Goal: Task Accomplishment & Management: Complete application form

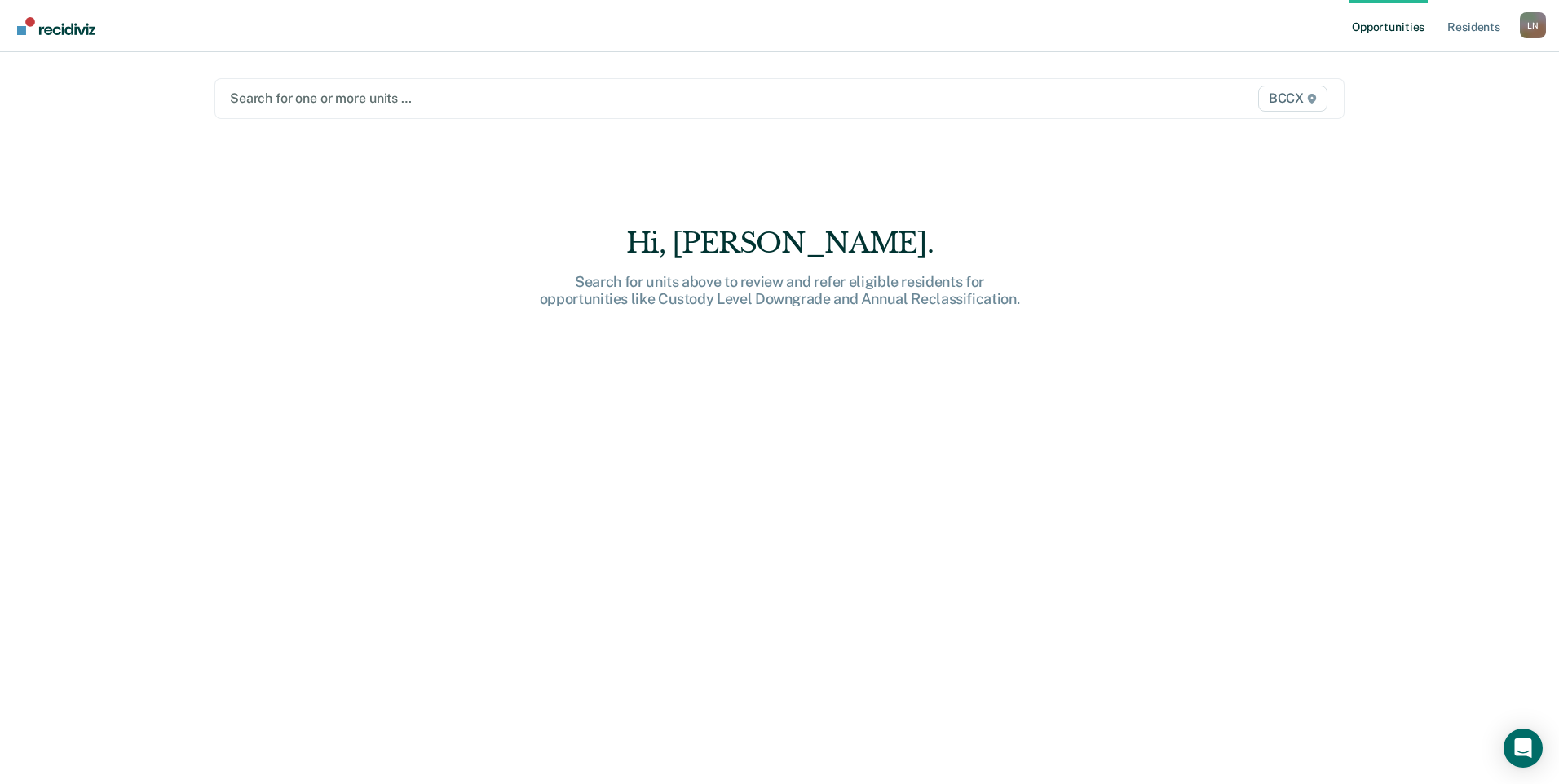
click at [312, 96] on div at bounding box center [614, 98] width 768 height 19
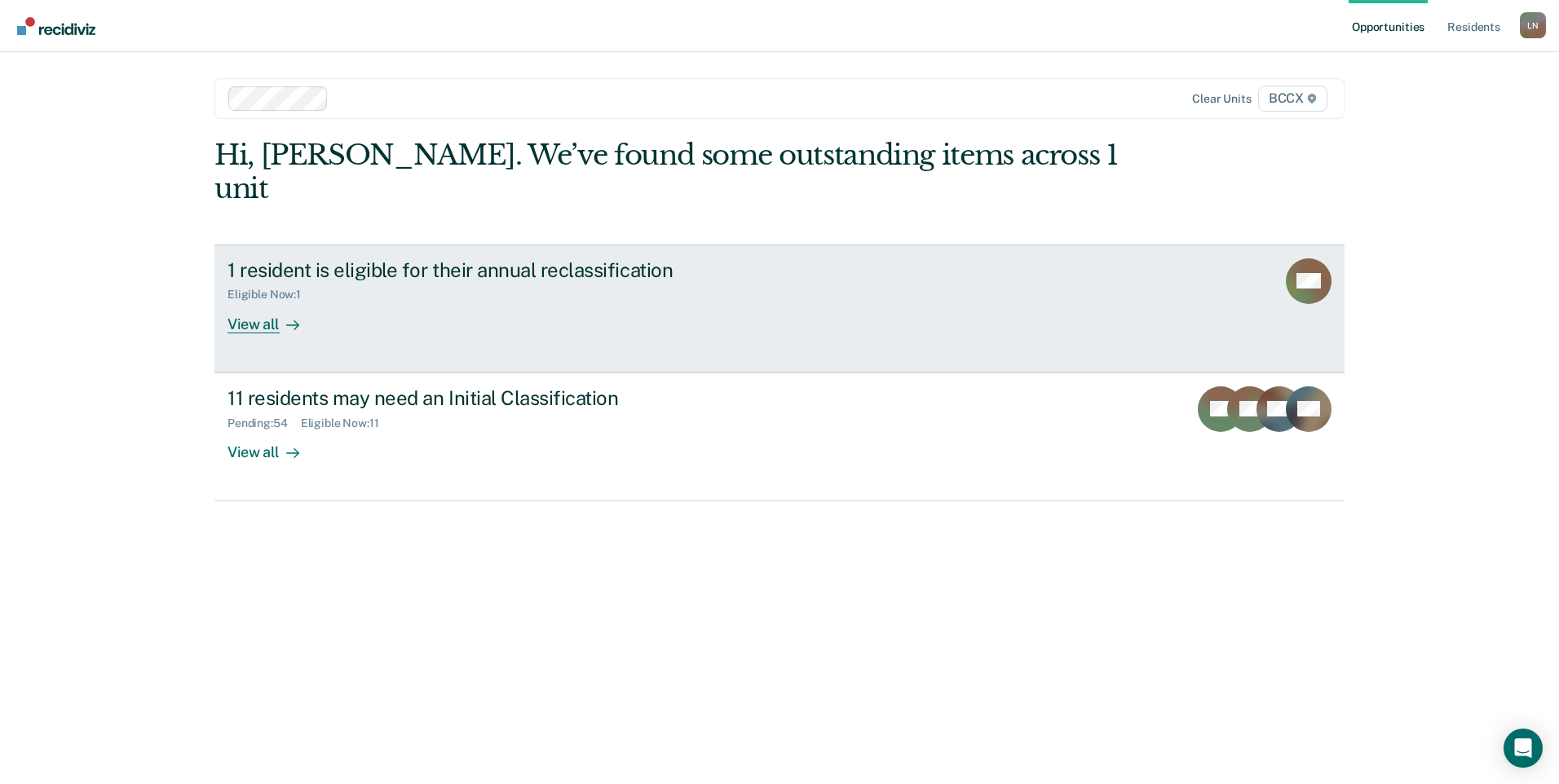
click at [280, 314] on div at bounding box center [290, 323] width 20 height 19
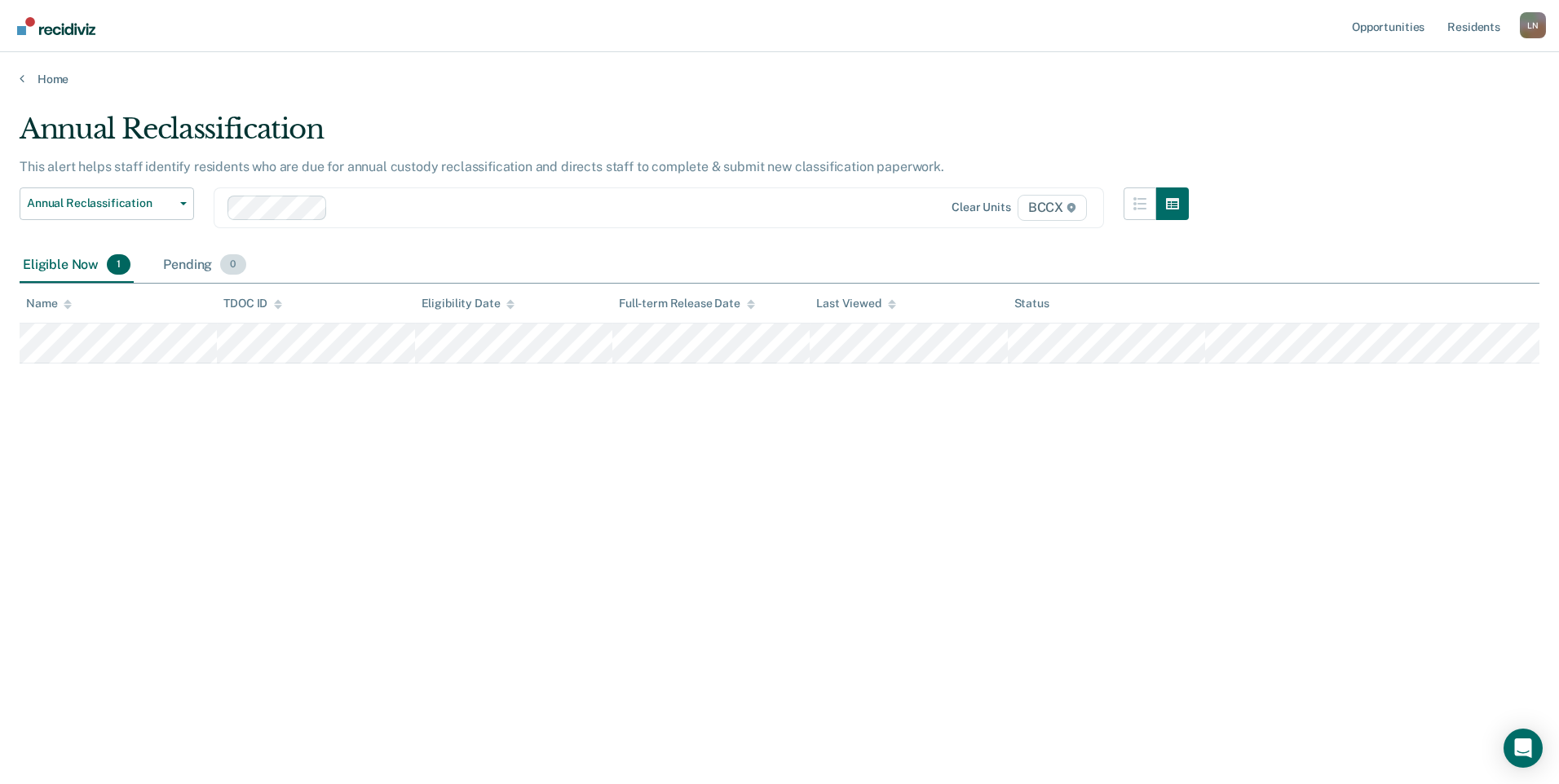
click at [203, 269] on div "Pending 0" at bounding box center [204, 266] width 89 height 36
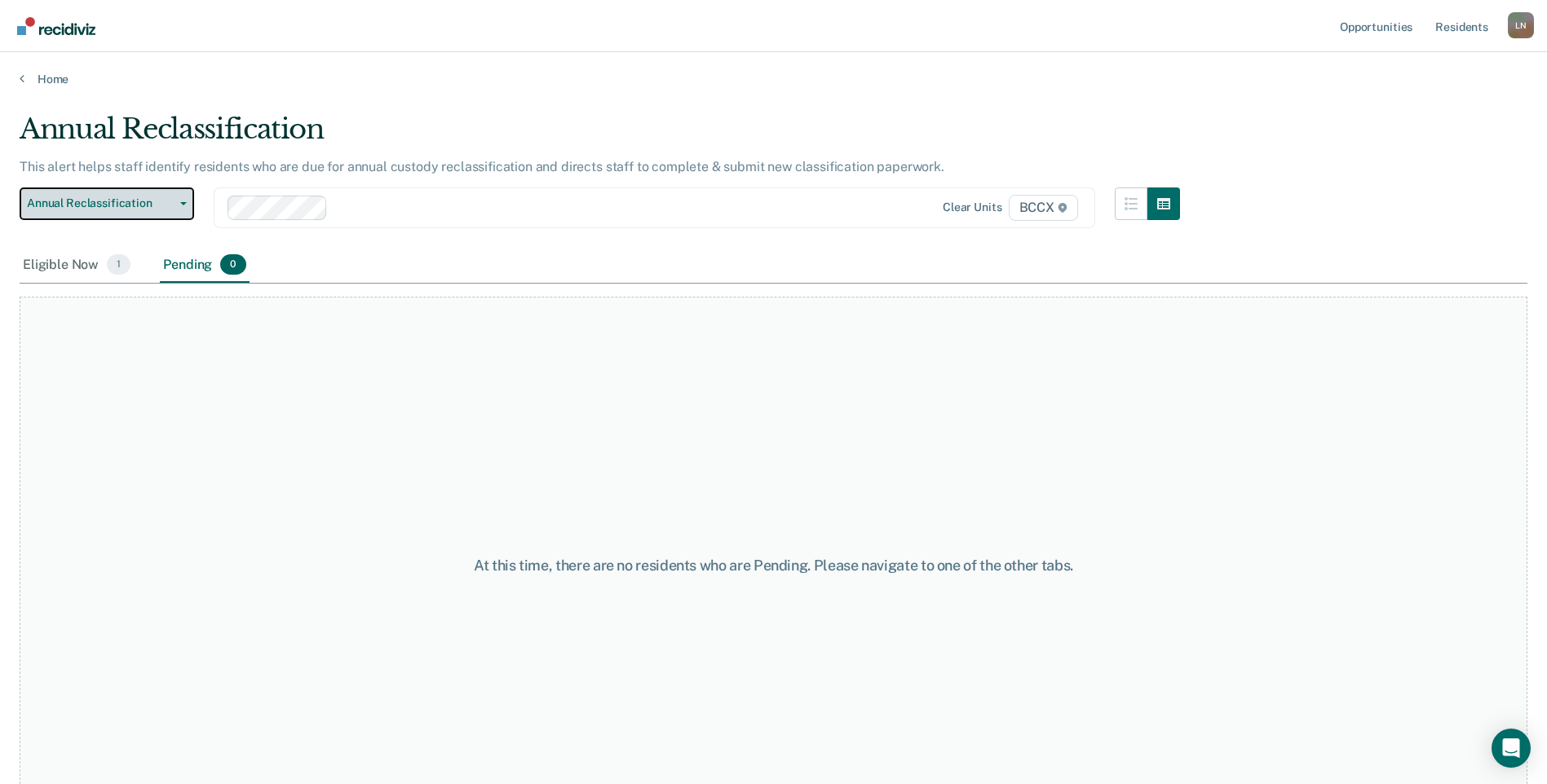
click at [185, 200] on button "Annual Reclassification" at bounding box center [107, 203] width 175 height 33
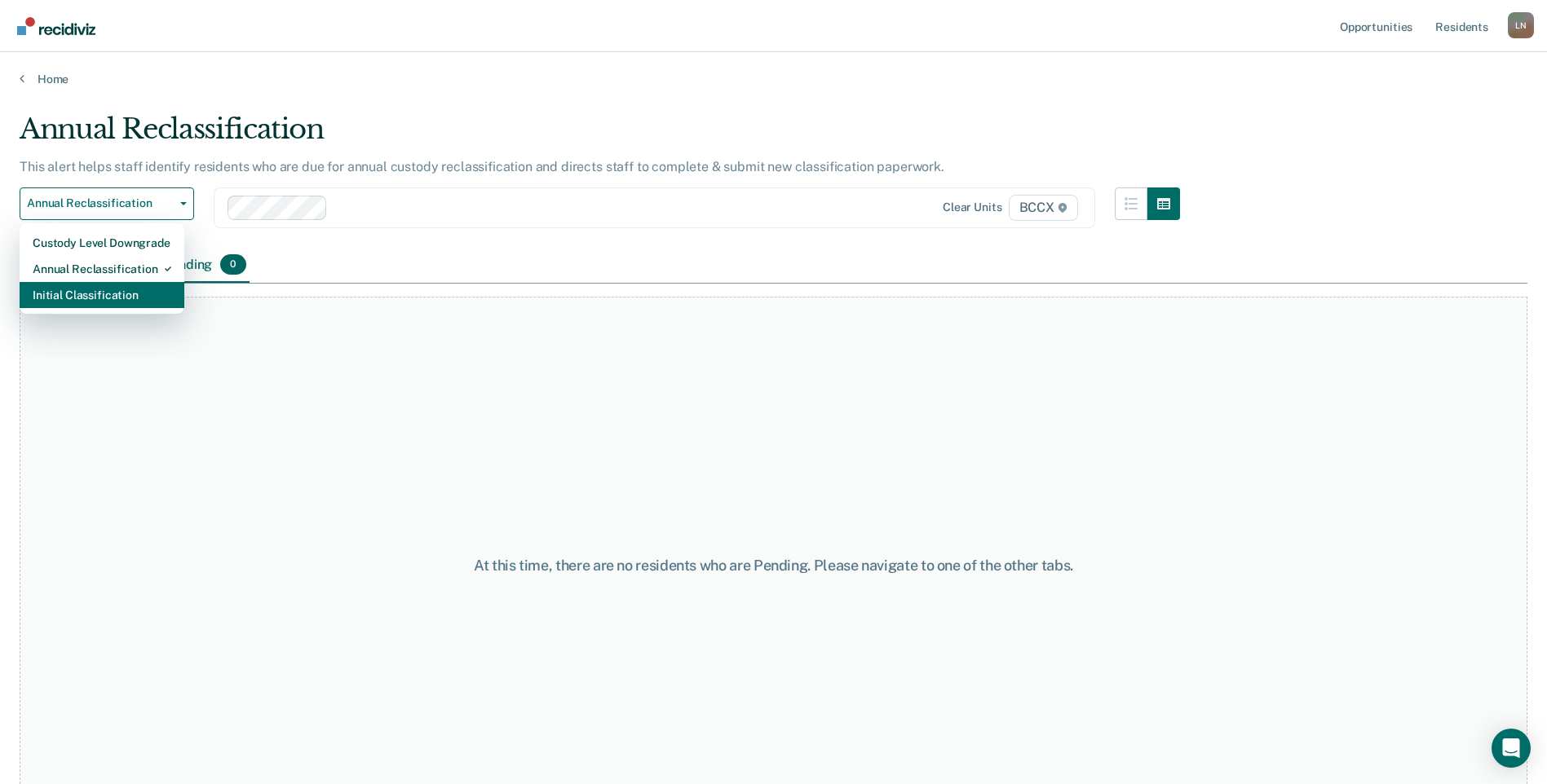
click at [135, 284] on div "Initial Classification" at bounding box center [102, 294] width 139 height 26
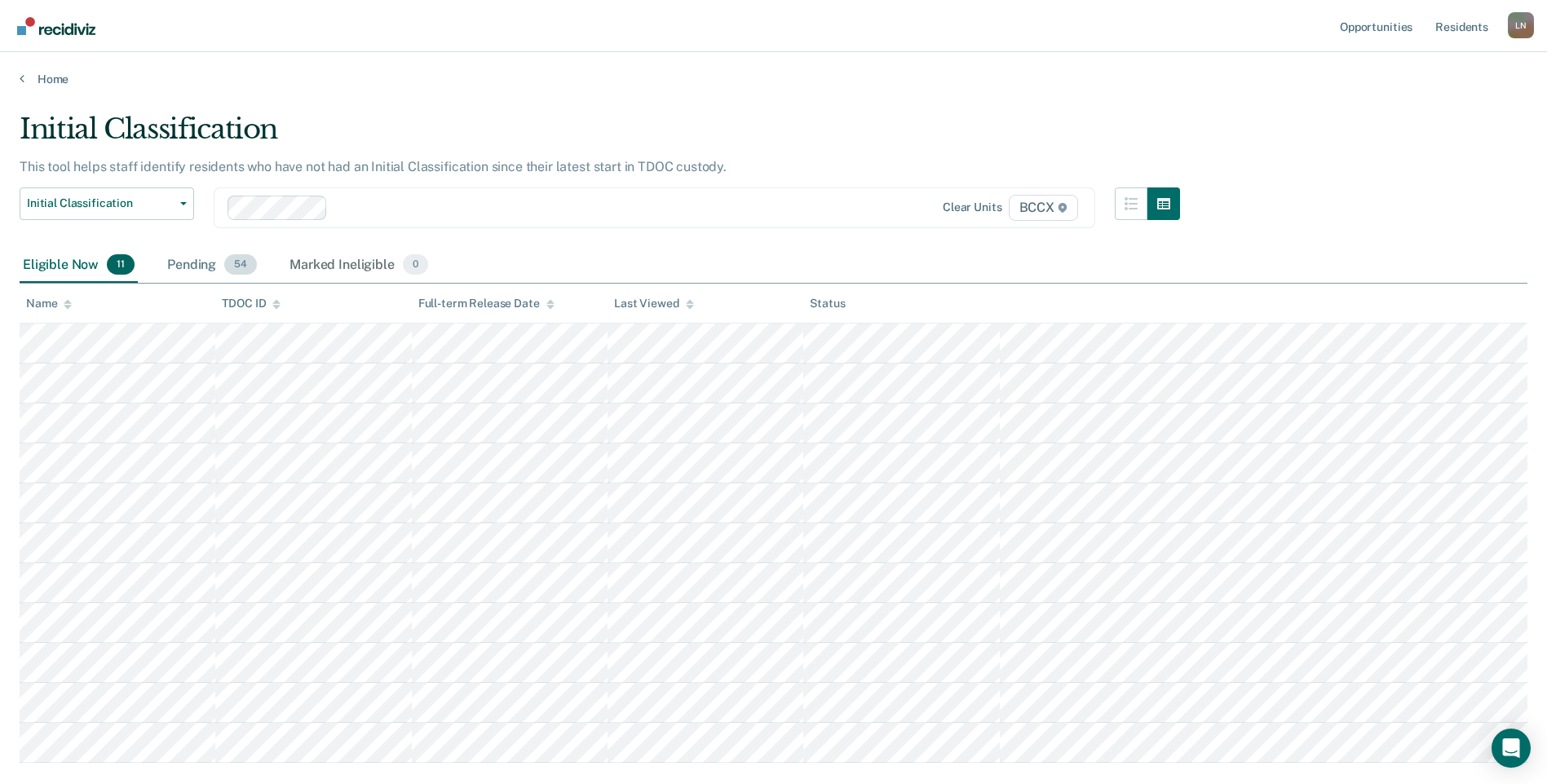
click at [208, 263] on div "Pending 54" at bounding box center [211, 266] width 96 height 36
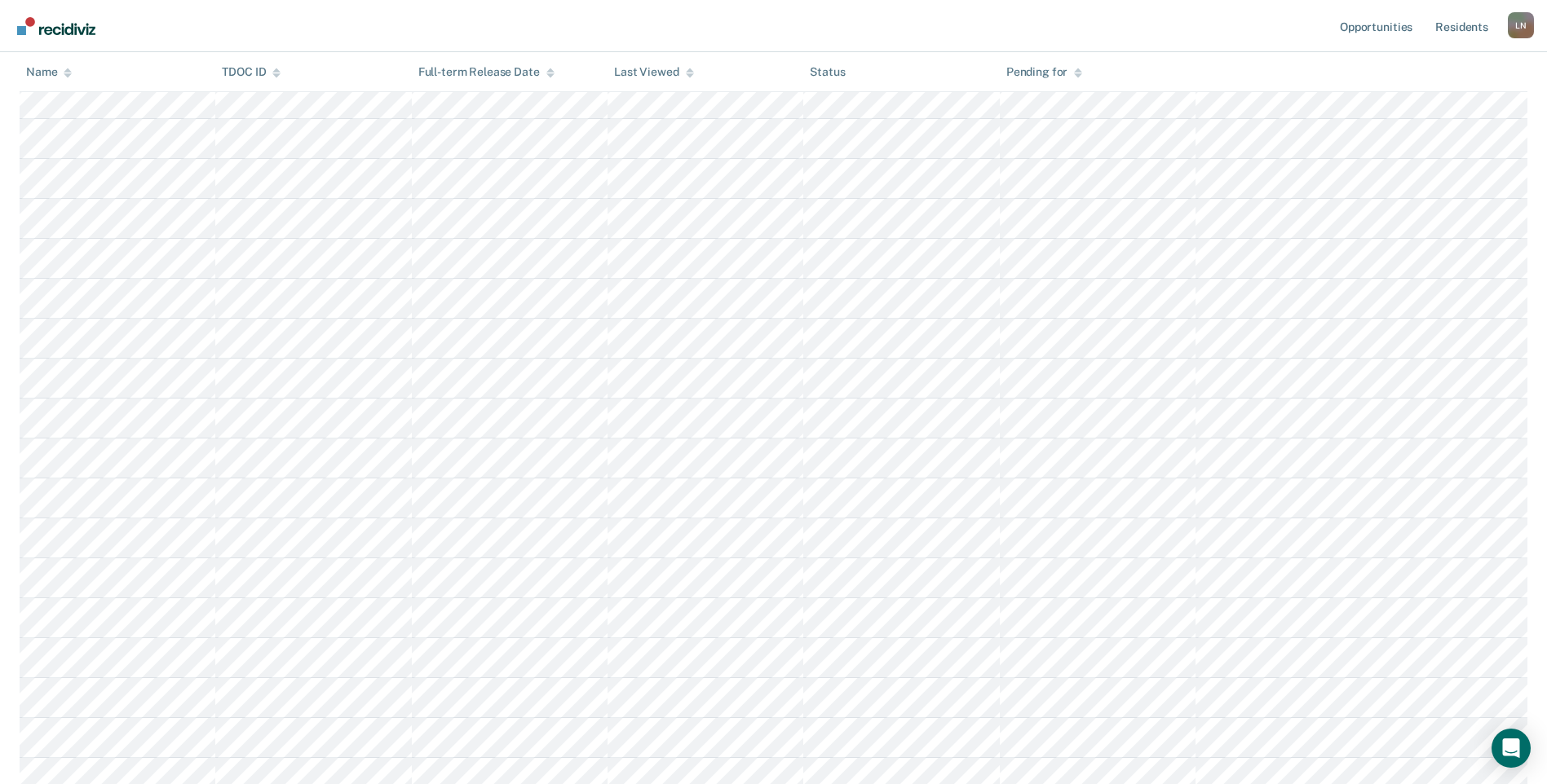
scroll to position [326, 0]
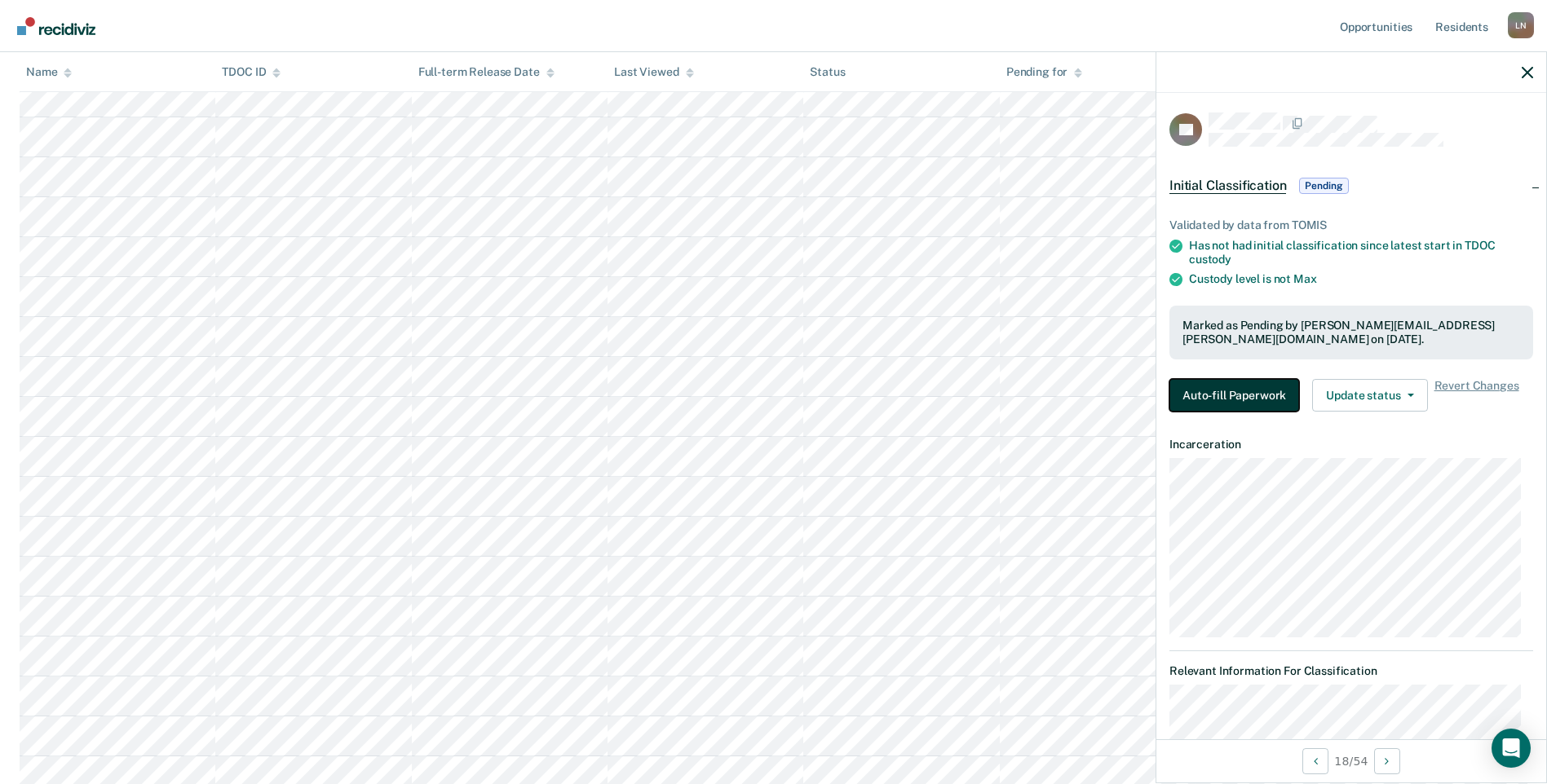
click at [1252, 387] on button "Auto-fill Paperwork" at bounding box center [1234, 394] width 130 height 33
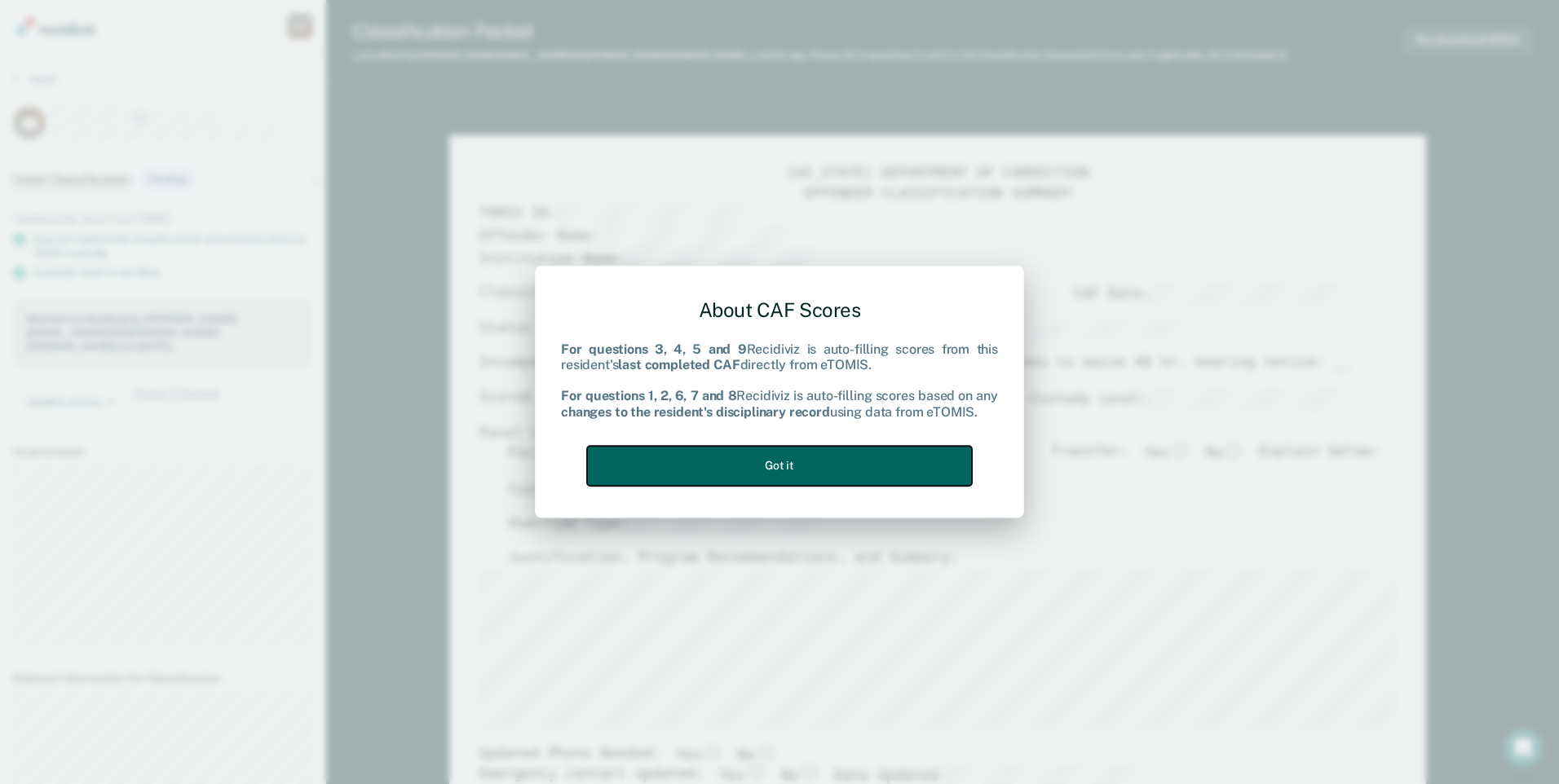
click at [786, 465] on button "Got it" at bounding box center [780, 466] width 385 height 40
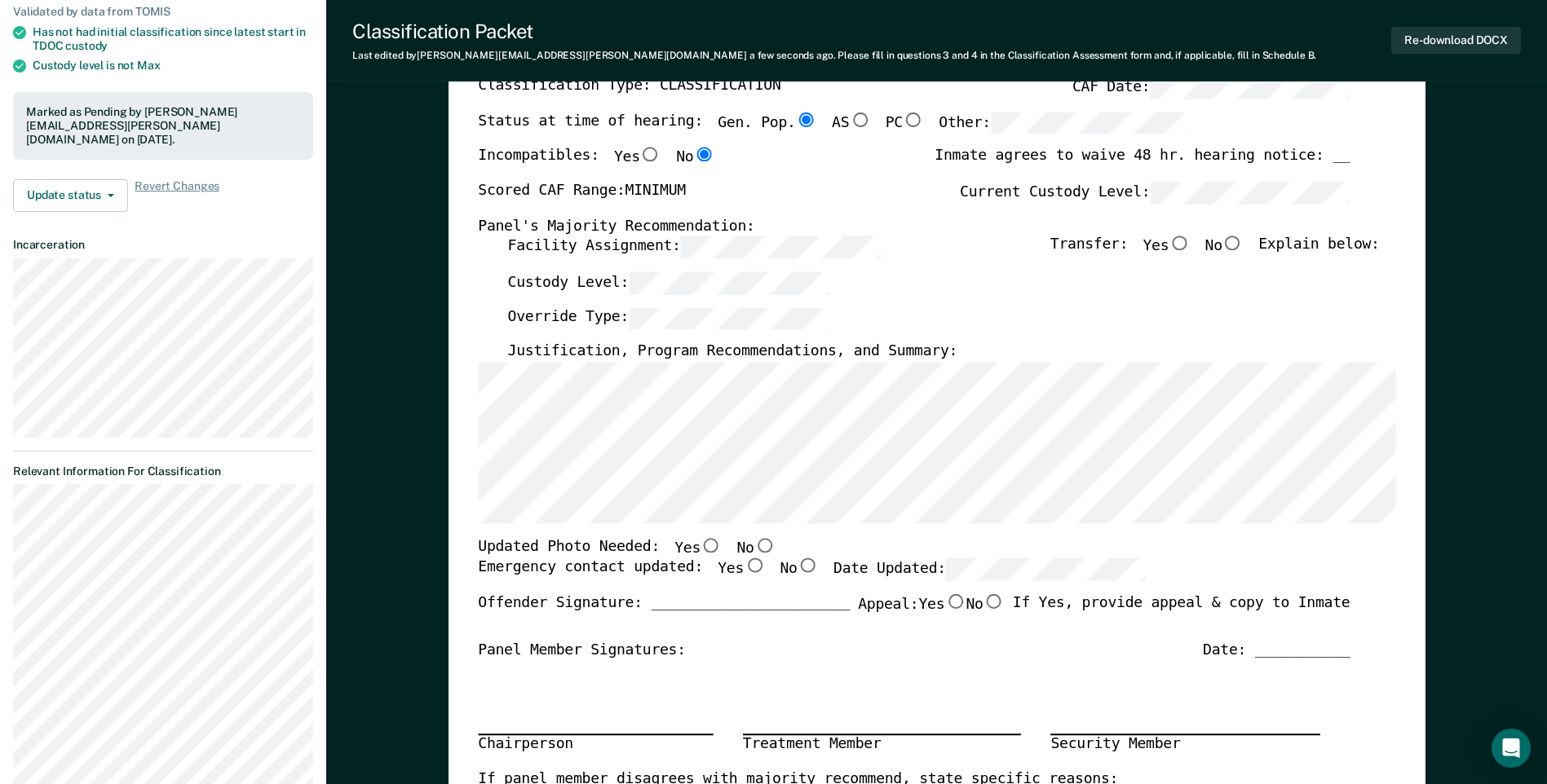
scroll to position [245, 0]
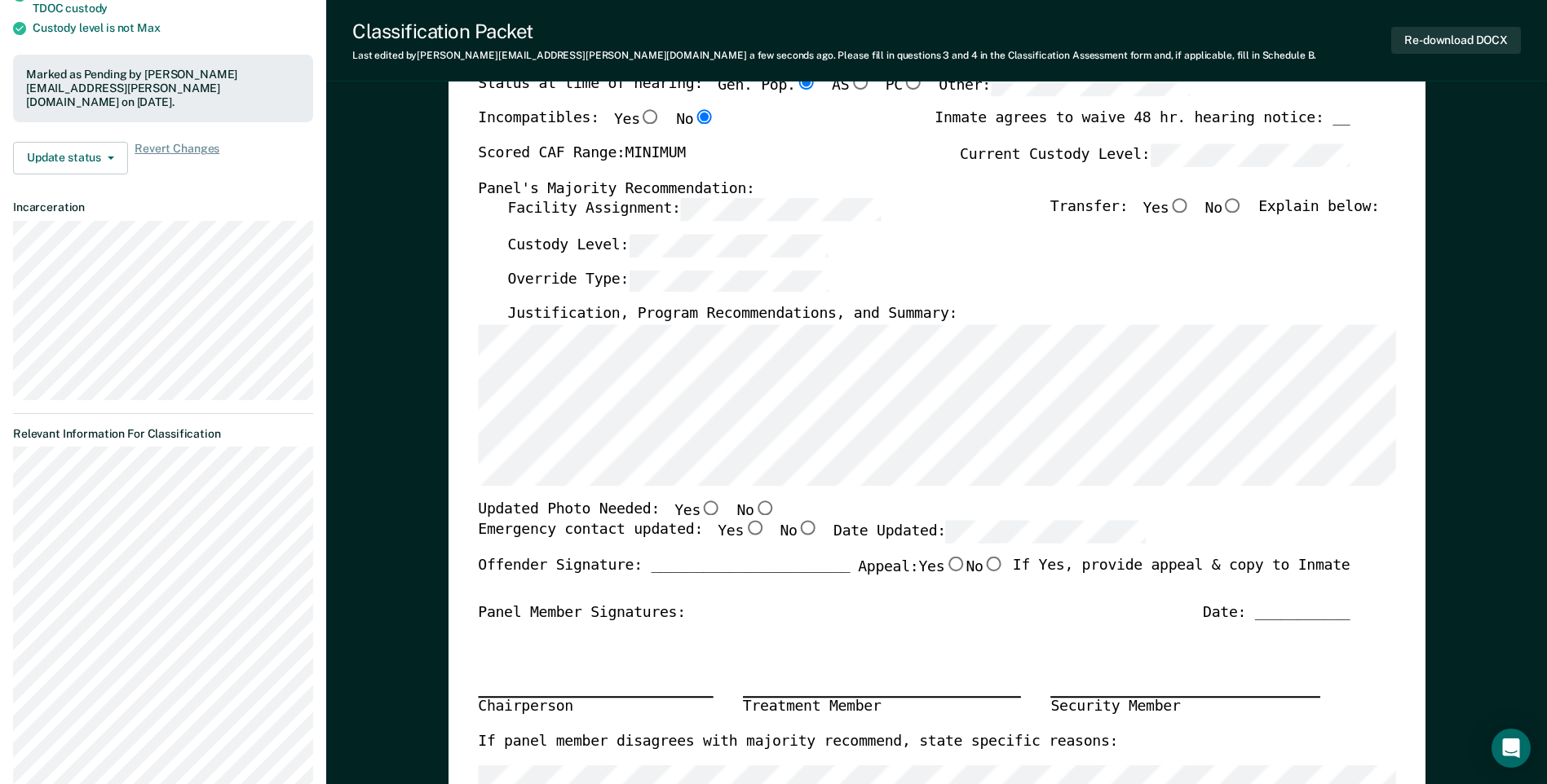
click at [754, 510] on input "No" at bounding box center [764, 507] width 21 height 15
type textarea "x"
radio input "true"
click at [744, 529] on input "Yes" at bounding box center [754, 528] width 21 height 15
type textarea "x"
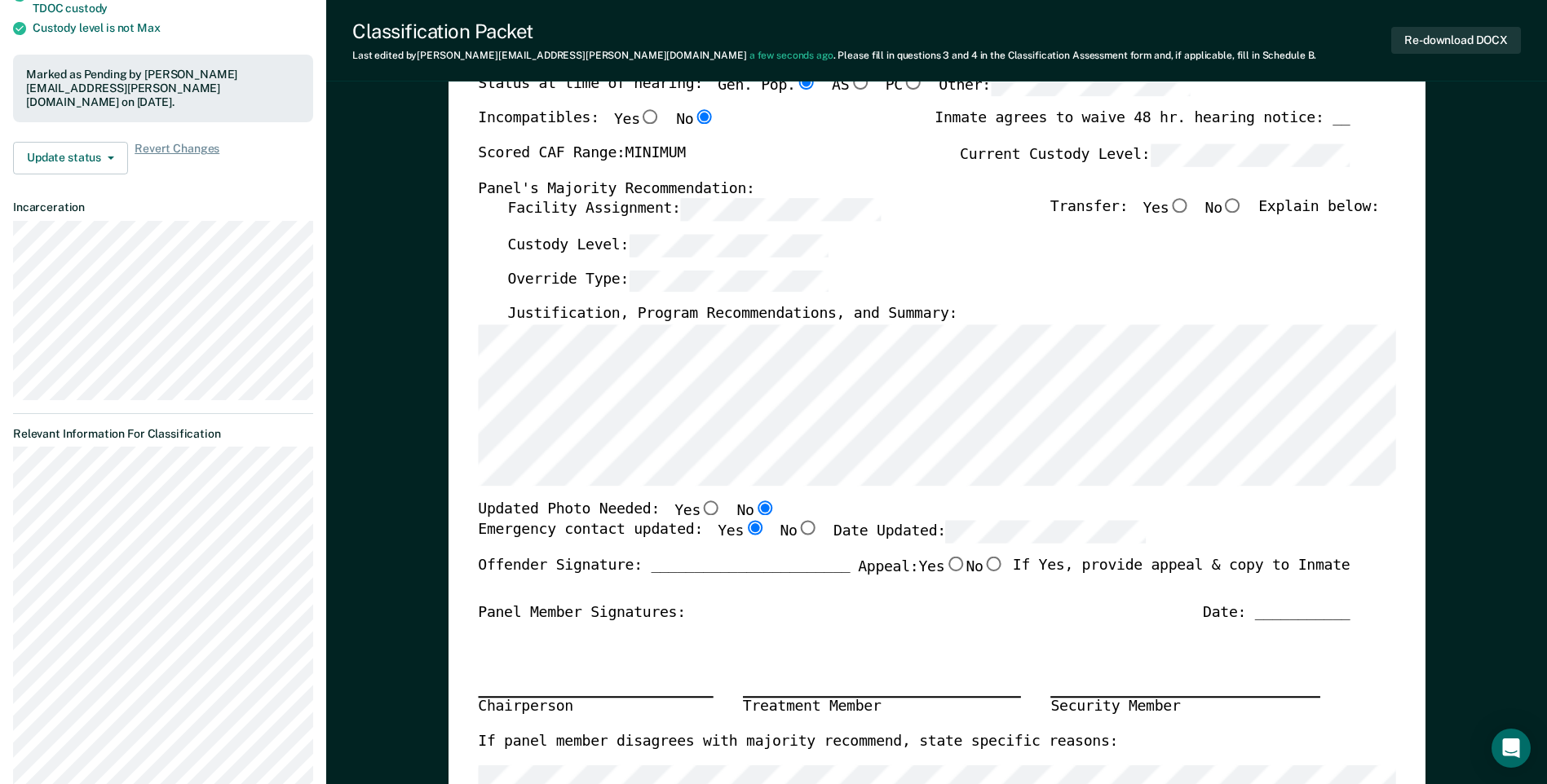
radio input "true"
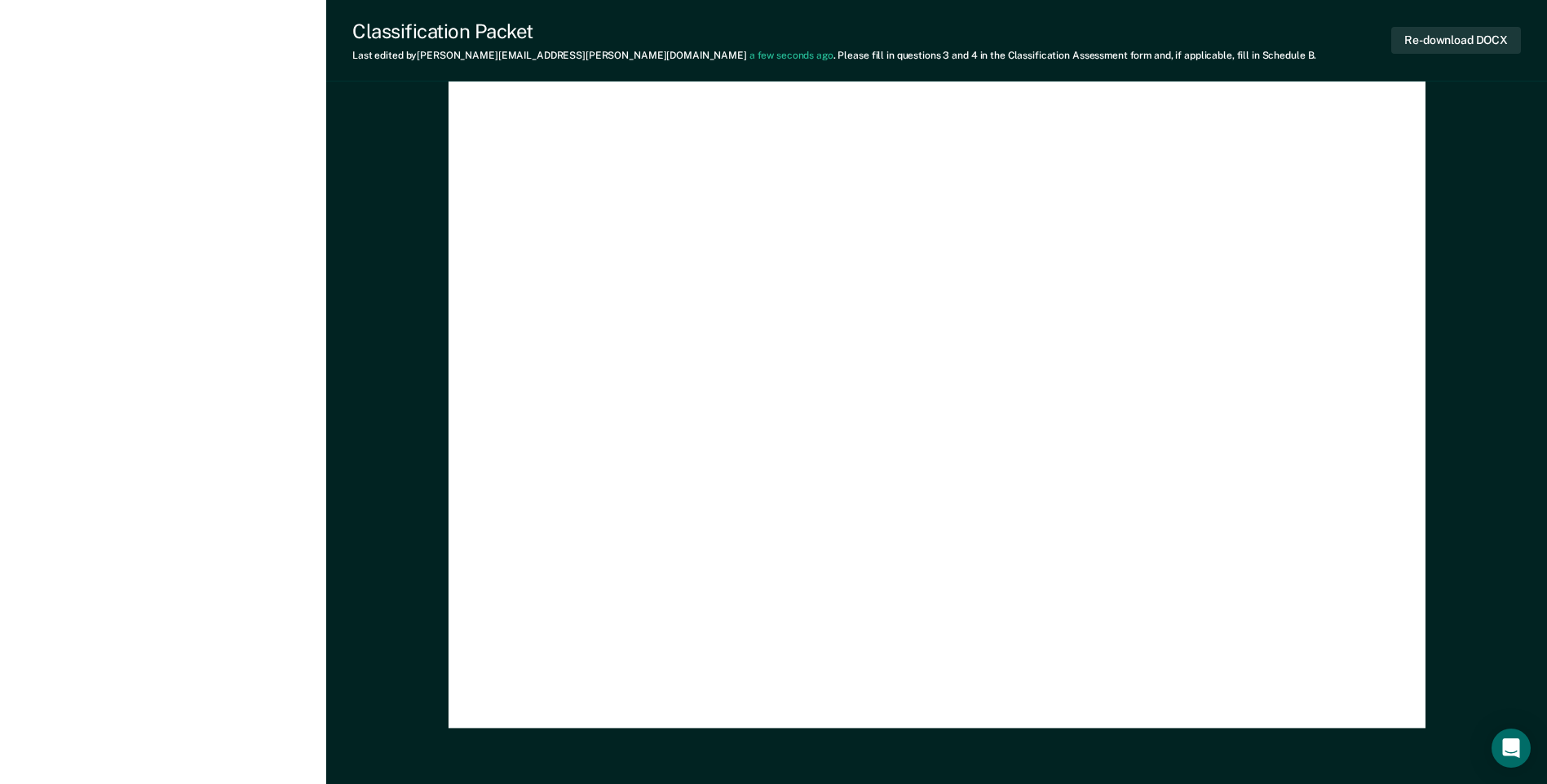
scroll to position [4717, 0]
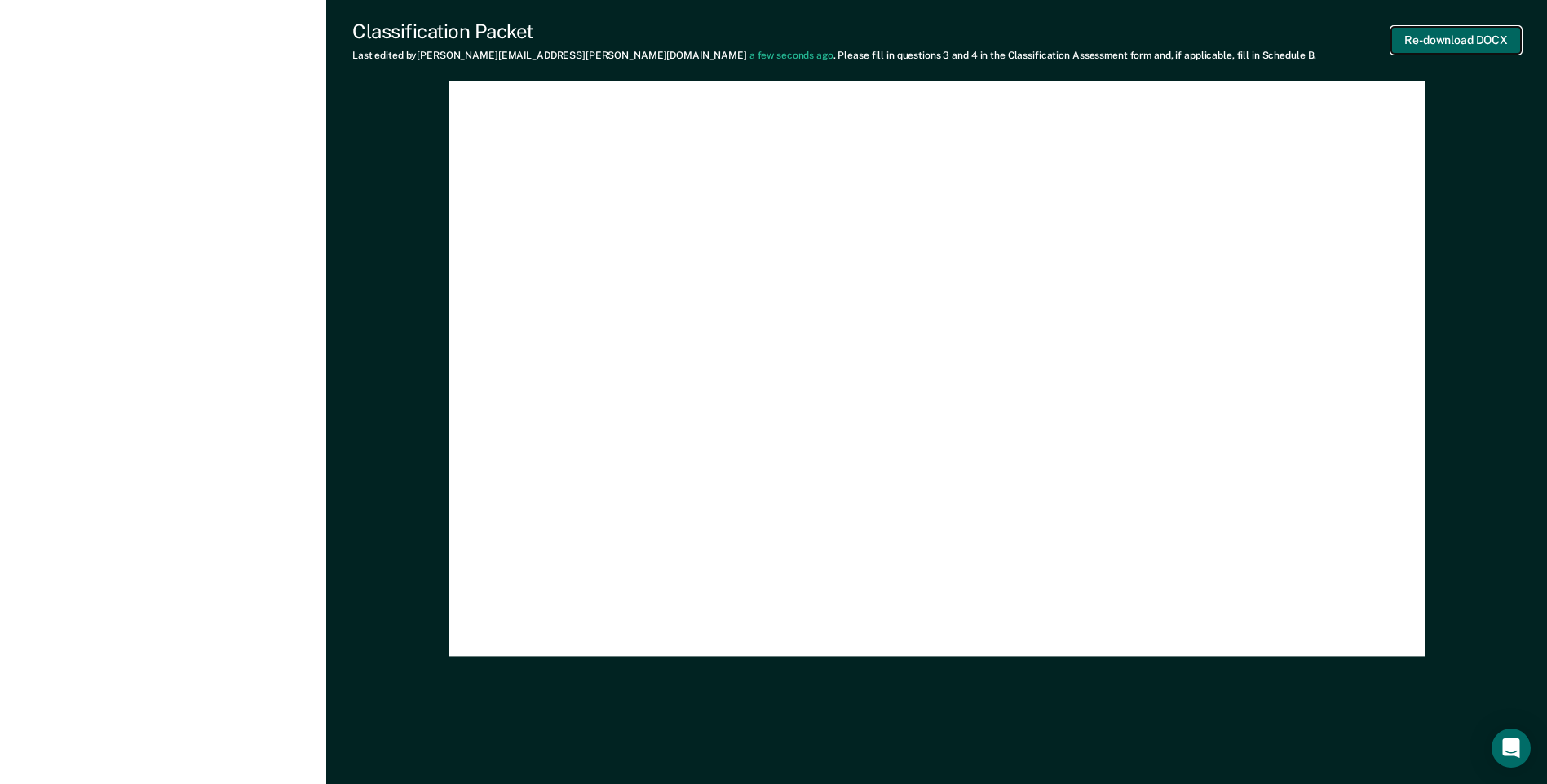
click at [1425, 44] on button "Re-download DOCX" at bounding box center [1456, 40] width 130 height 27
type textarea "x"
